Goal: Information Seeking & Learning: Learn about a topic

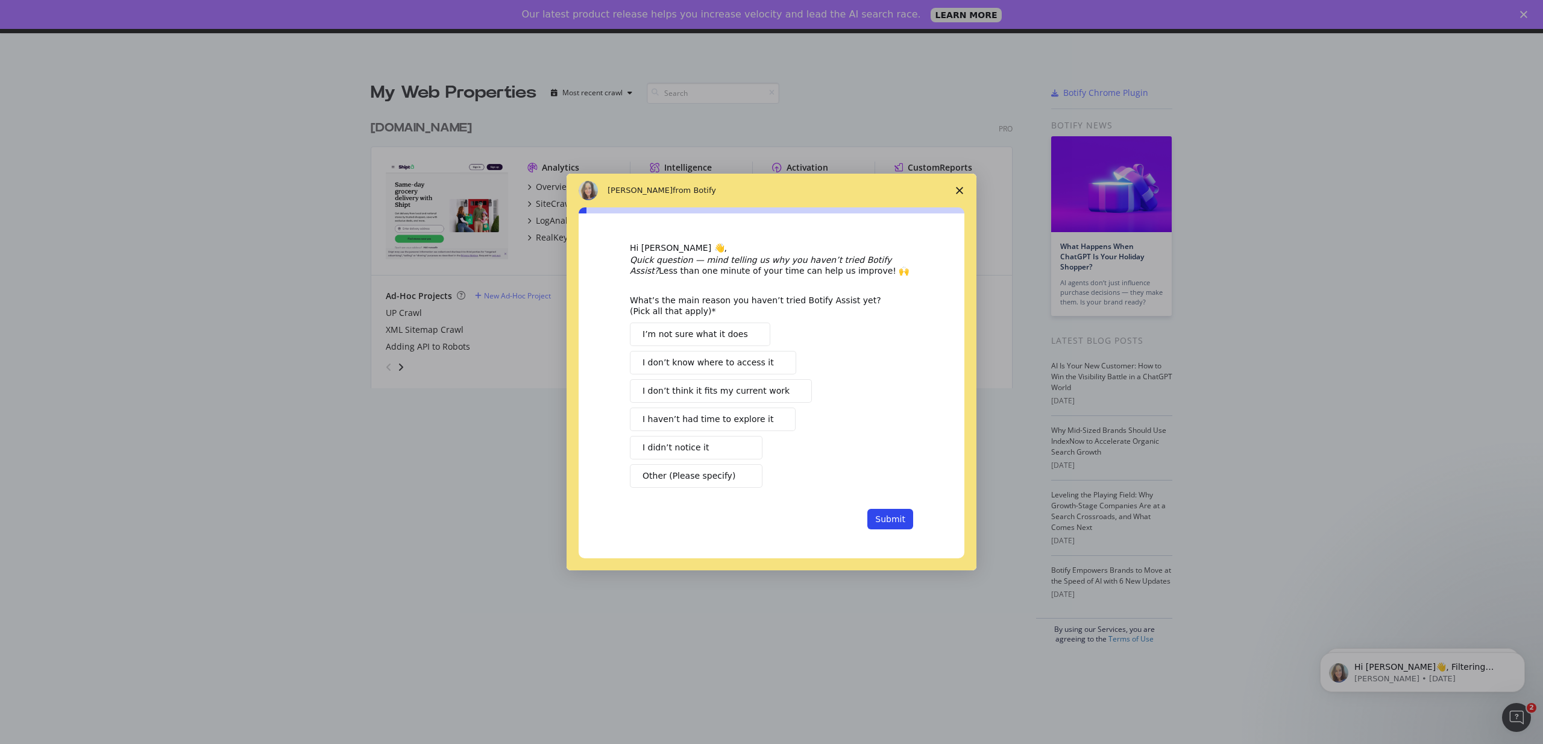
click at [961, 187] on icon "Close survey" at bounding box center [959, 190] width 7 height 7
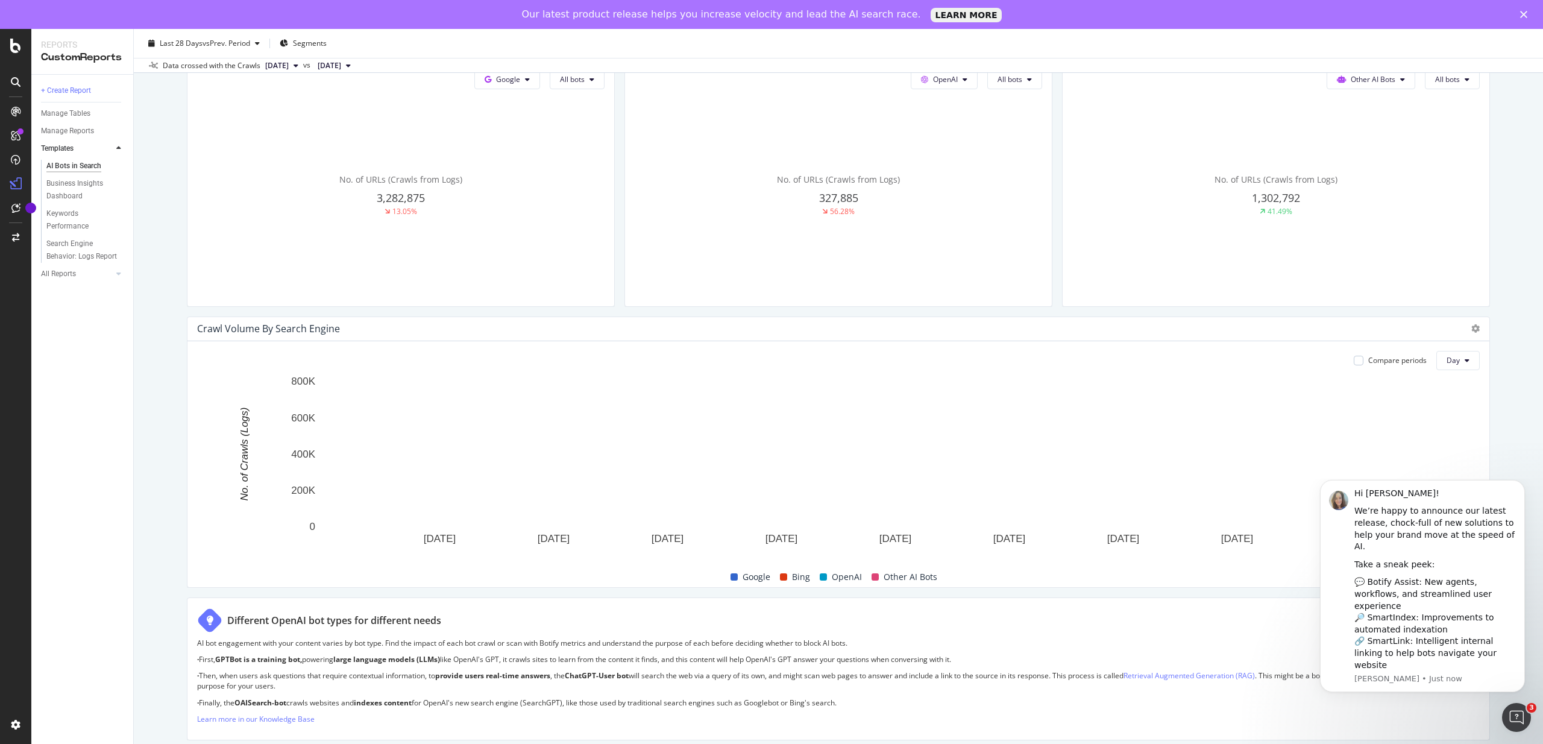
scroll to position [259, 0]
